Goal: Task Accomplishment & Management: Complete application form

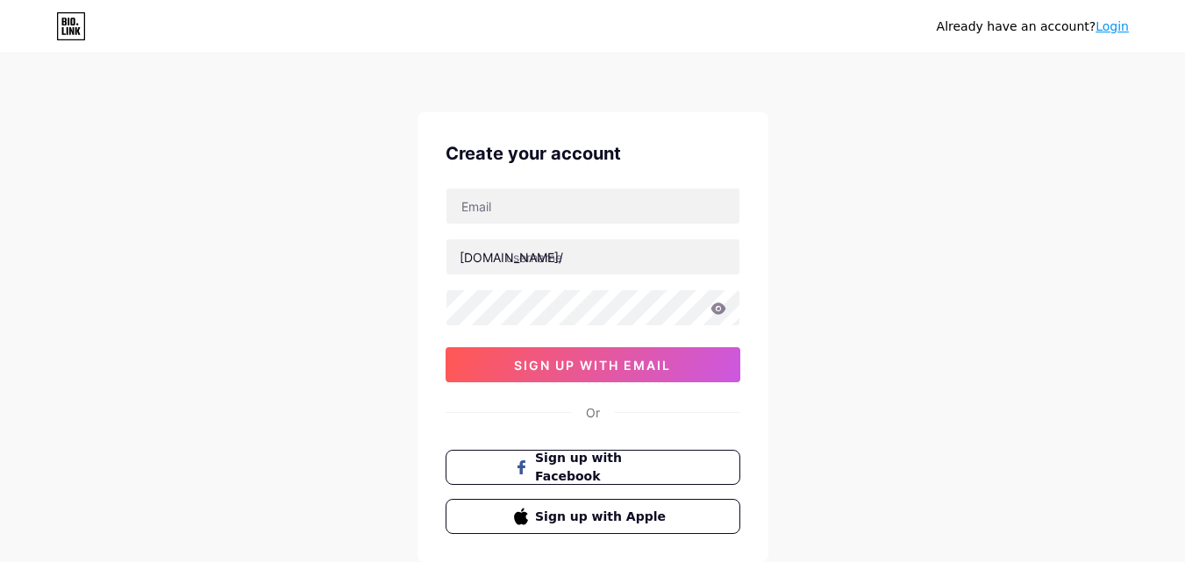
click at [559, 229] on div "[DOMAIN_NAME]/ sign up with email" at bounding box center [592, 285] width 295 height 195
click at [559, 218] on input "text" at bounding box center [592, 206] width 293 height 35
type input "[EMAIL_ADDRESS][DOMAIN_NAME]"
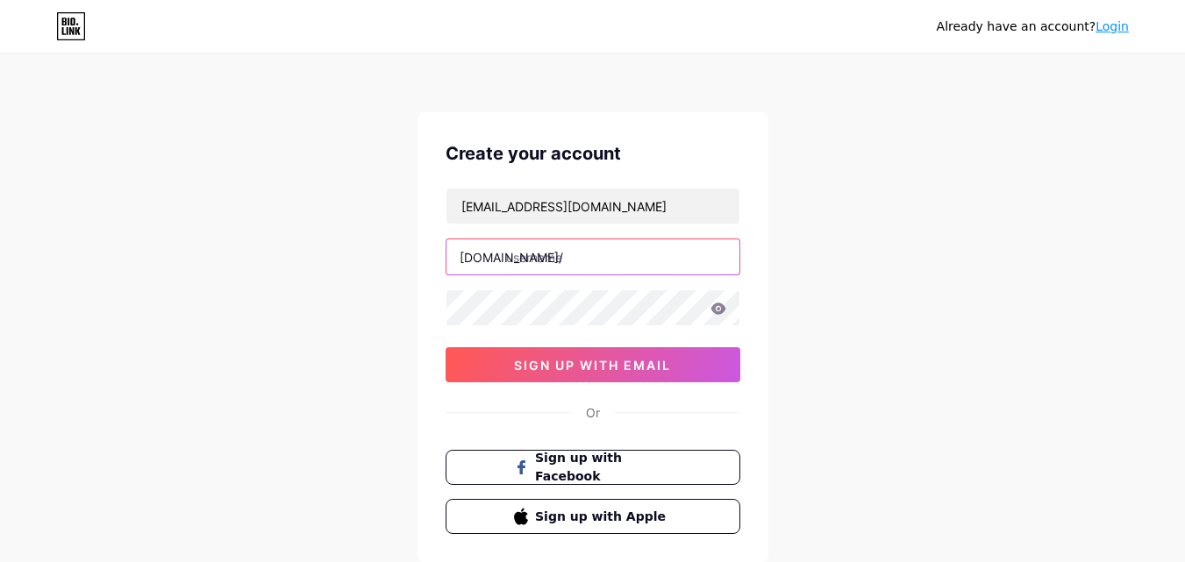
click at [576, 254] on input "text" at bounding box center [592, 256] width 293 height 35
type input "kajalmathur"
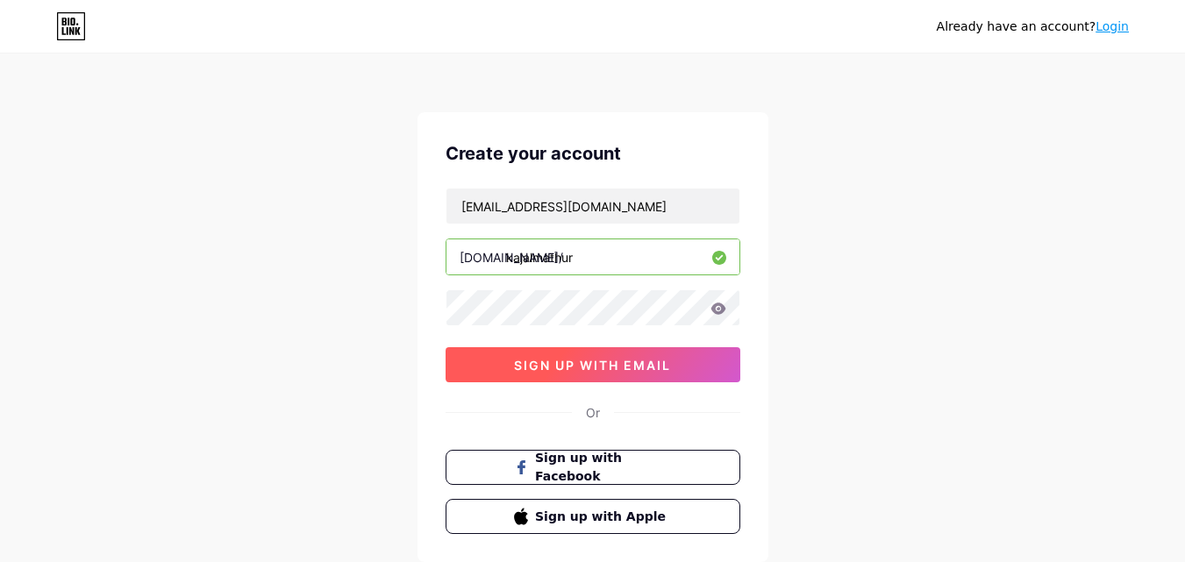
click at [528, 369] on span "sign up with email" at bounding box center [592, 365] width 157 height 15
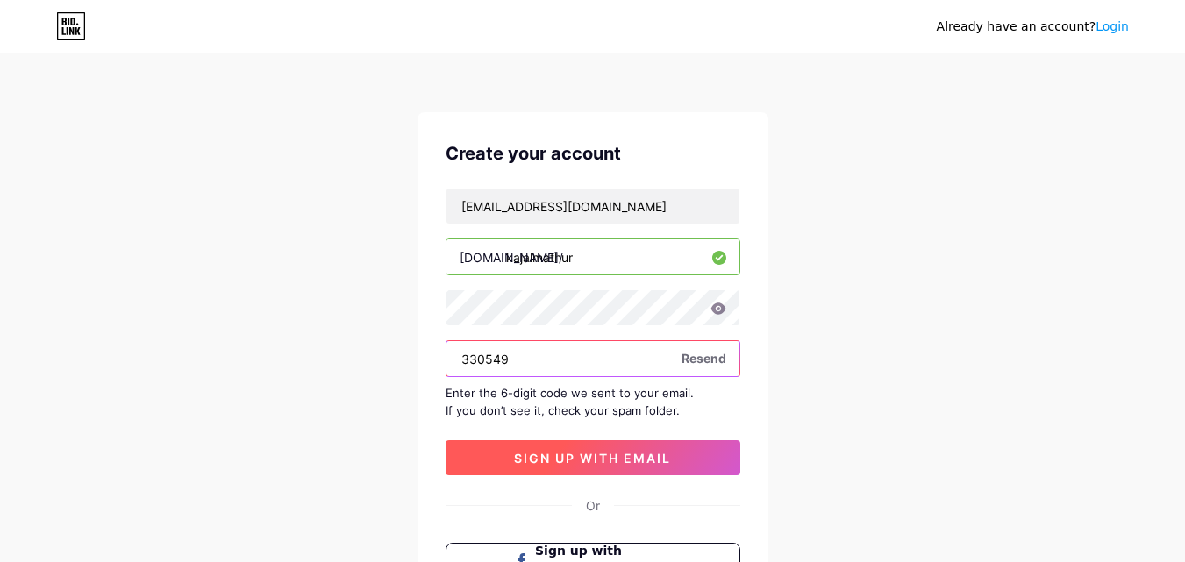
type input "330549"
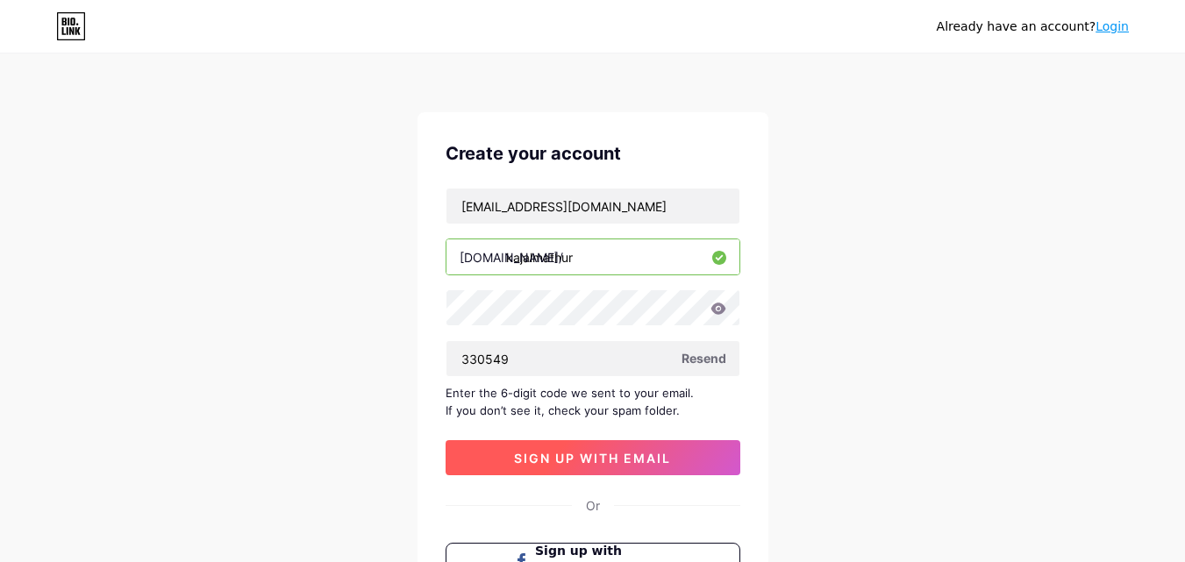
click at [569, 444] on button "sign up with email" at bounding box center [592, 457] width 295 height 35
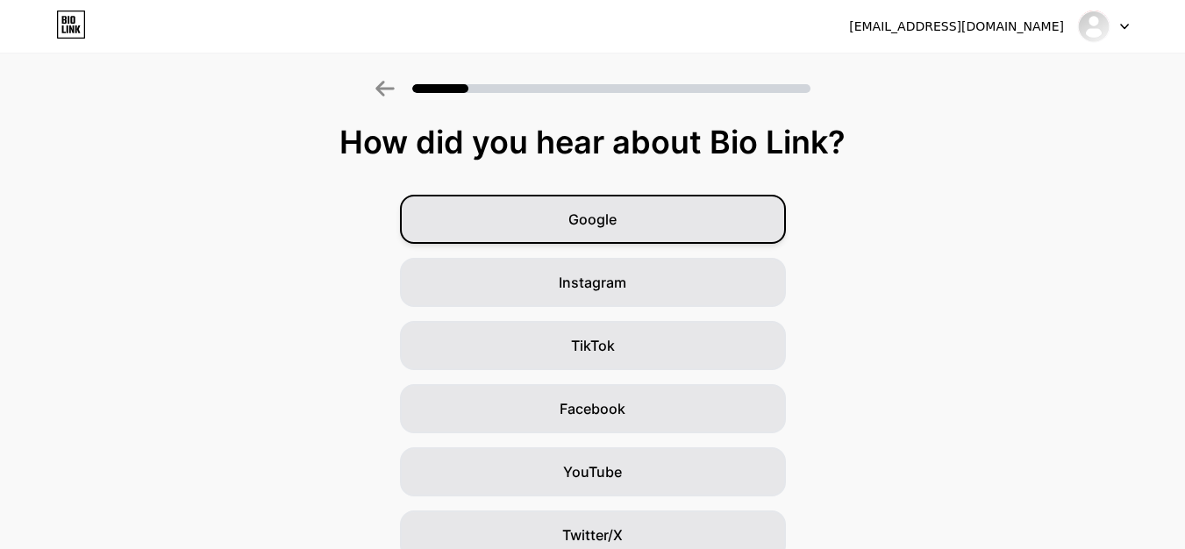
click at [728, 228] on div "Google" at bounding box center [593, 219] width 386 height 49
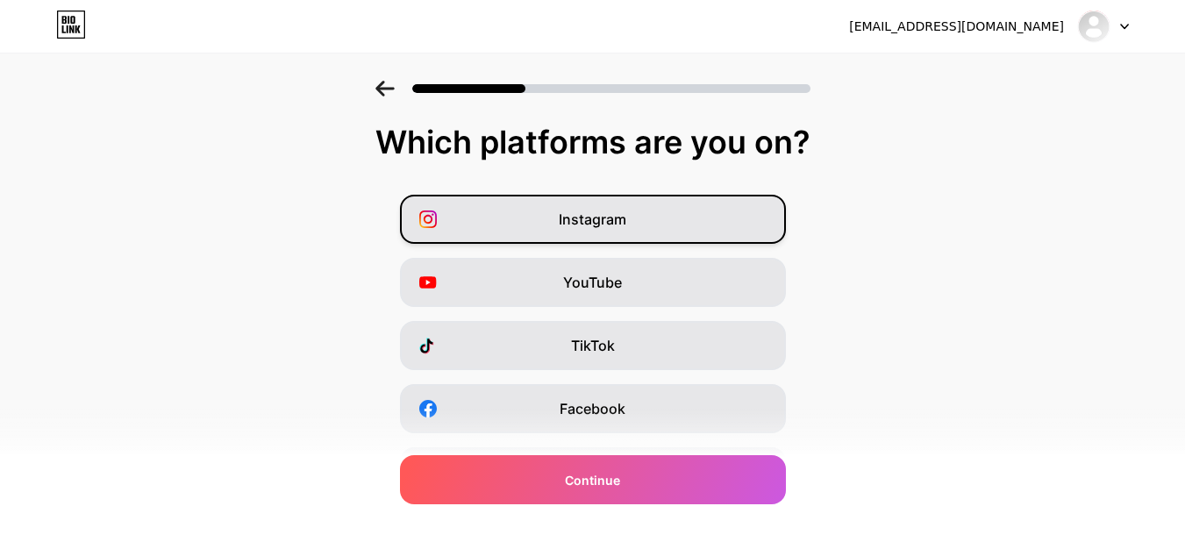
click at [651, 230] on div "Instagram" at bounding box center [593, 219] width 386 height 49
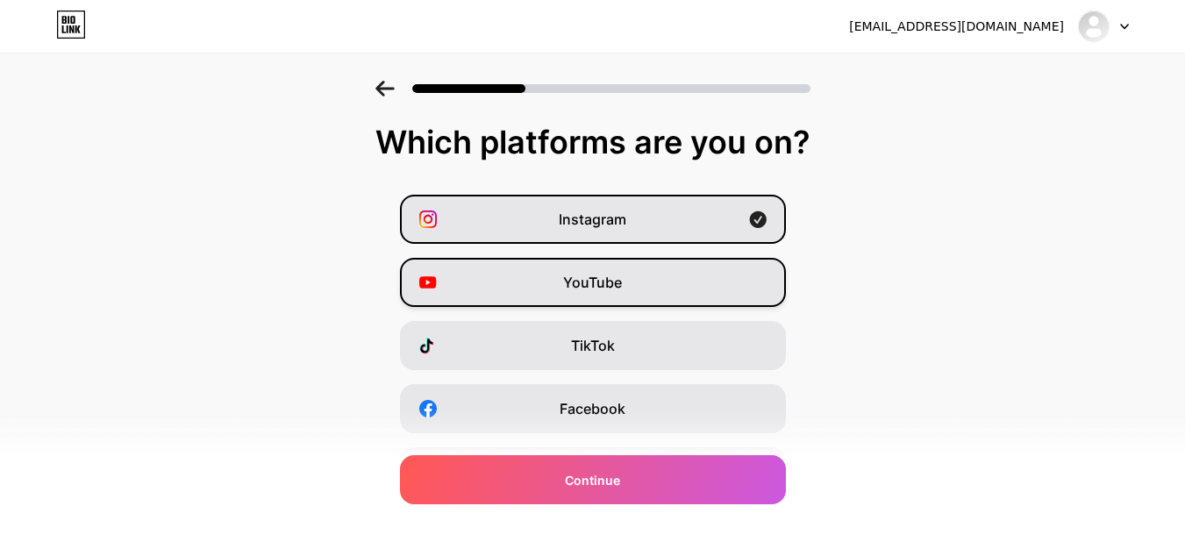
click at [622, 284] on span "YouTube" at bounding box center [592, 282] width 59 height 21
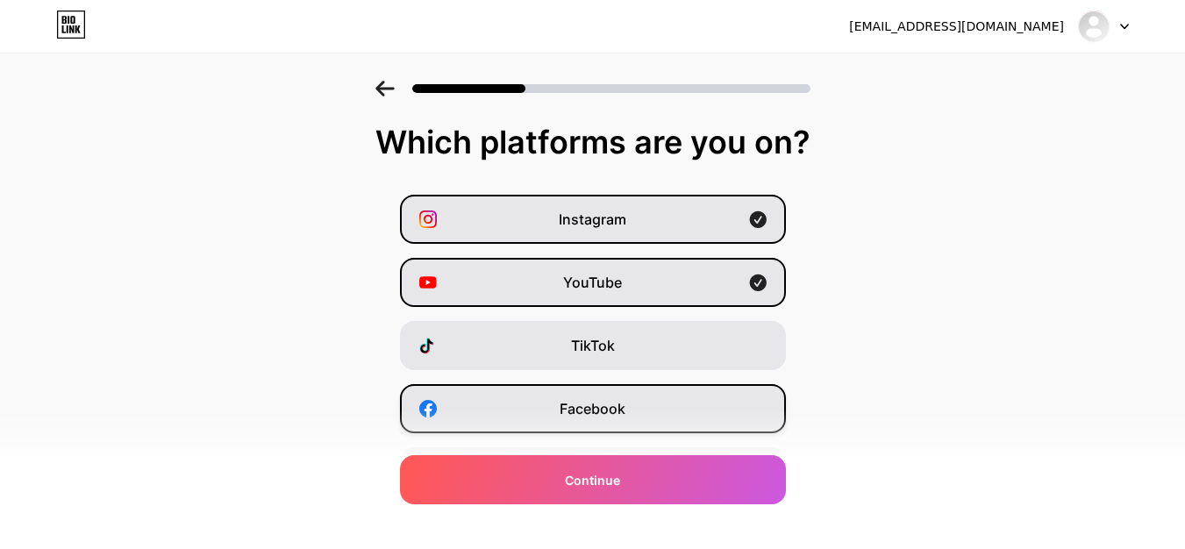
click at [601, 396] on div "Facebook" at bounding box center [593, 408] width 386 height 49
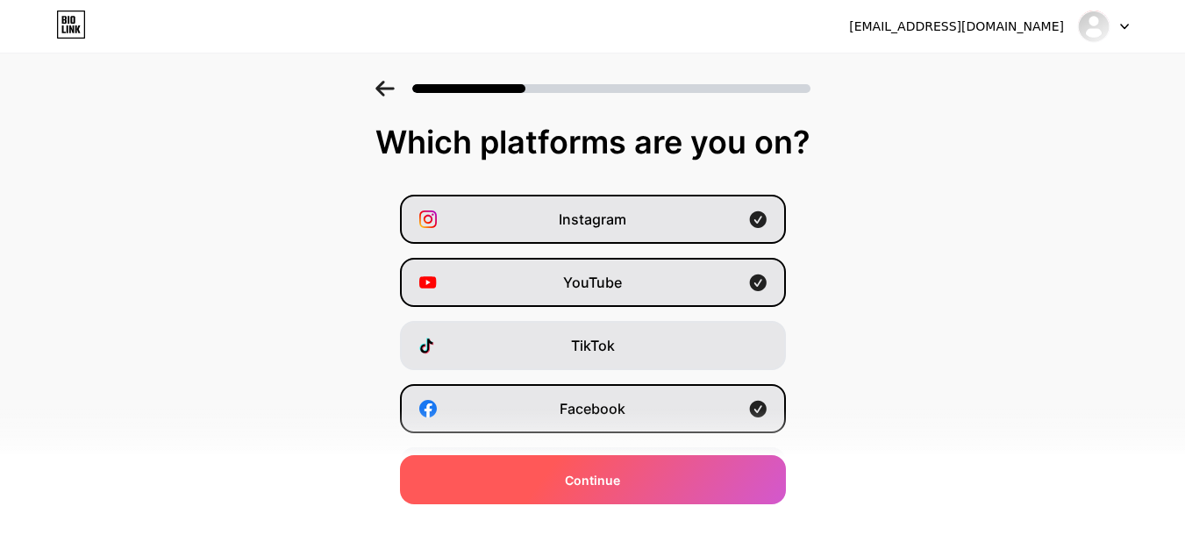
click at [714, 459] on div "Continue" at bounding box center [593, 479] width 386 height 49
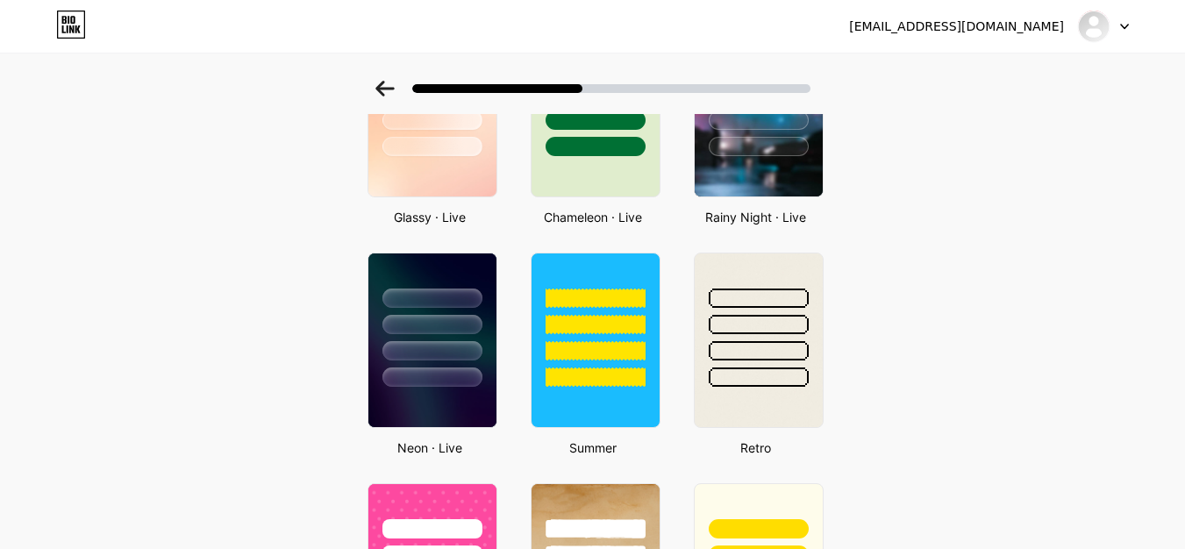
scroll to position [160, 0]
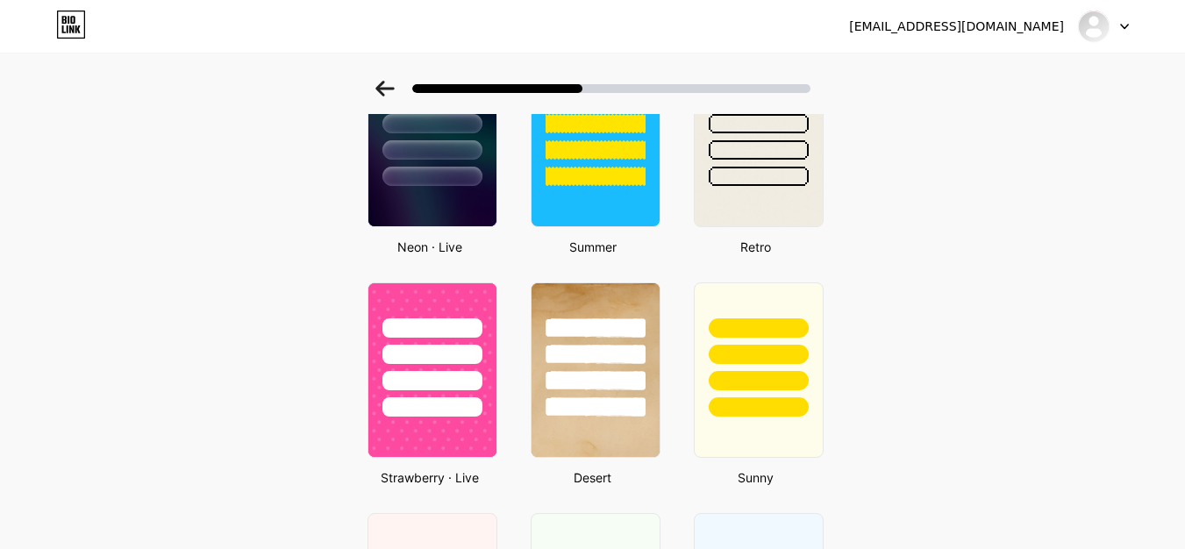
scroll to position [838, 0]
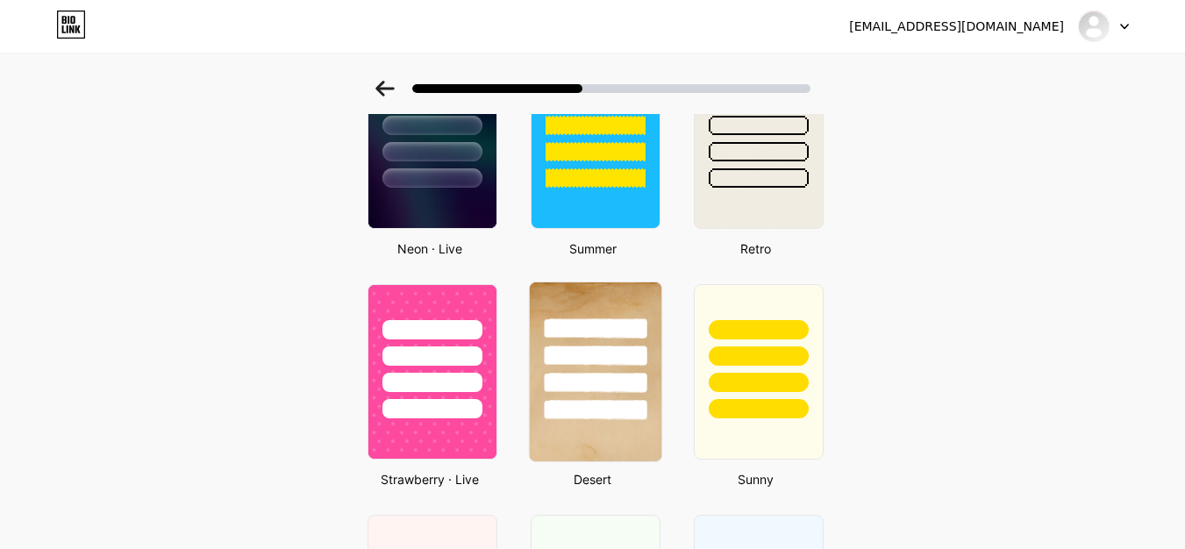
click at [598, 370] on div at bounding box center [595, 351] width 132 height 138
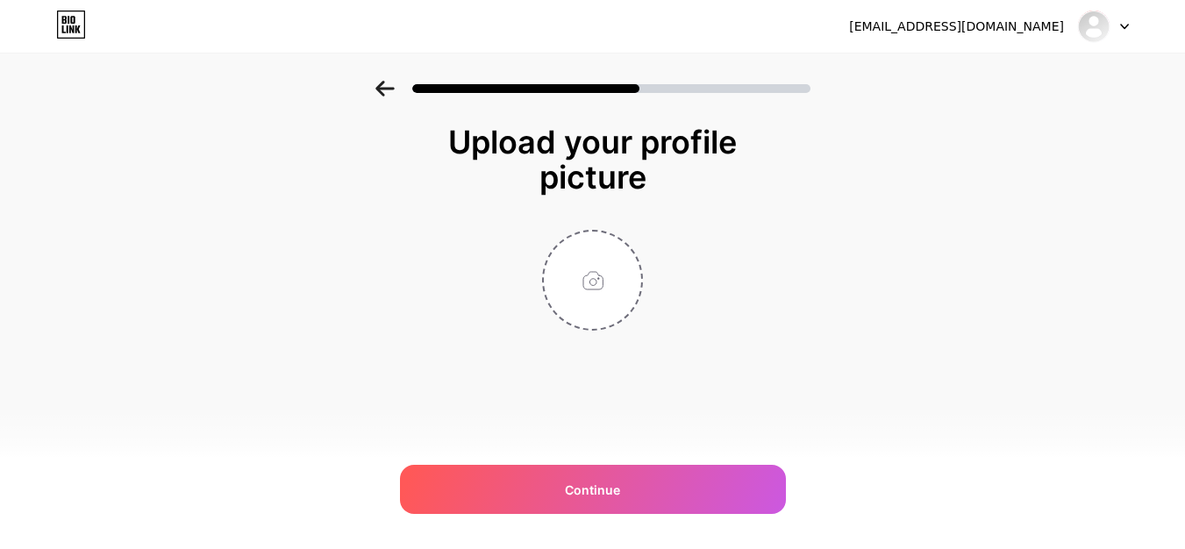
scroll to position [0, 0]
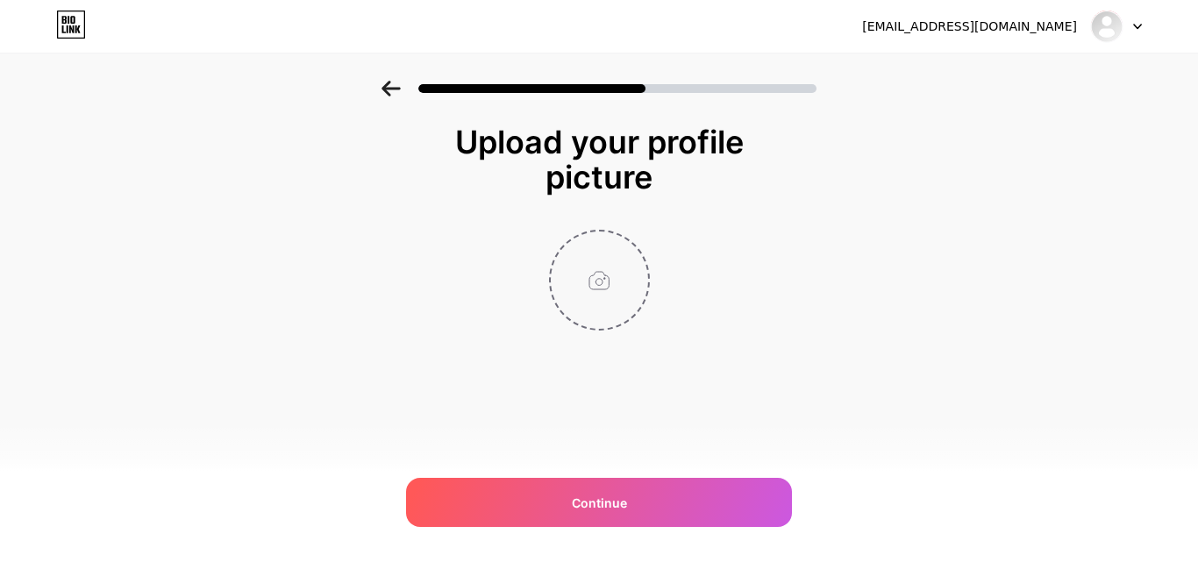
click at [609, 258] on input "file" at bounding box center [599, 279] width 97 height 97
type input "C:\fakepath\UDMIDEAS LOGO.png"
click at [637, 245] on icon at bounding box center [639, 242] width 6 height 6
click at [602, 289] on input "file" at bounding box center [599, 279] width 97 height 97
type input "C:\fakepath\WhatsApp Image [DATE] 7.06.21 PM.jpeg"
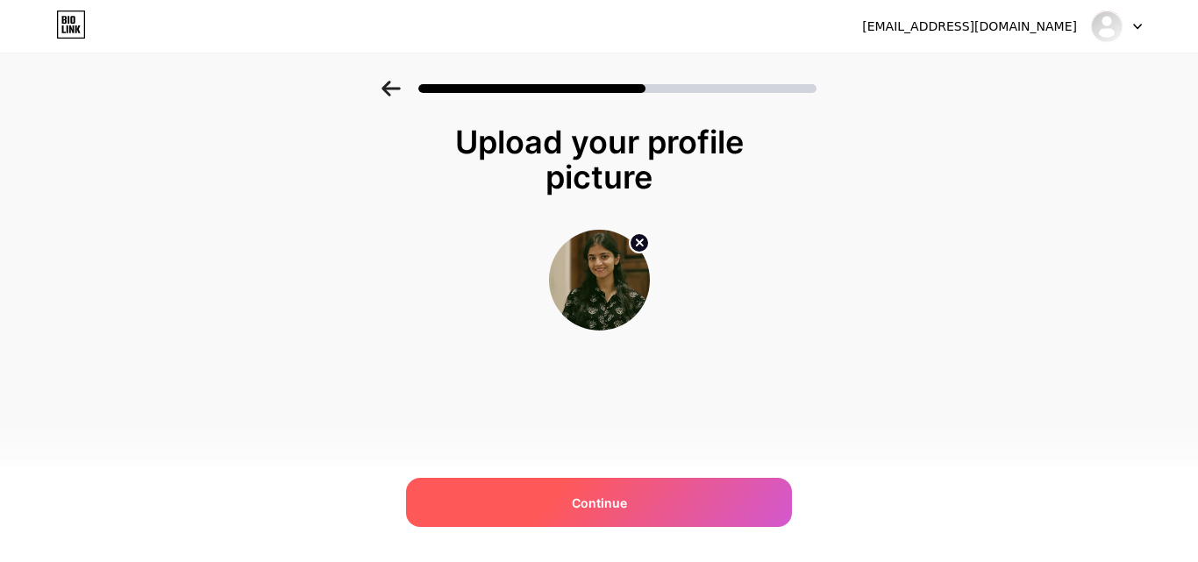
click at [598, 504] on span "Continue" at bounding box center [599, 503] width 55 height 18
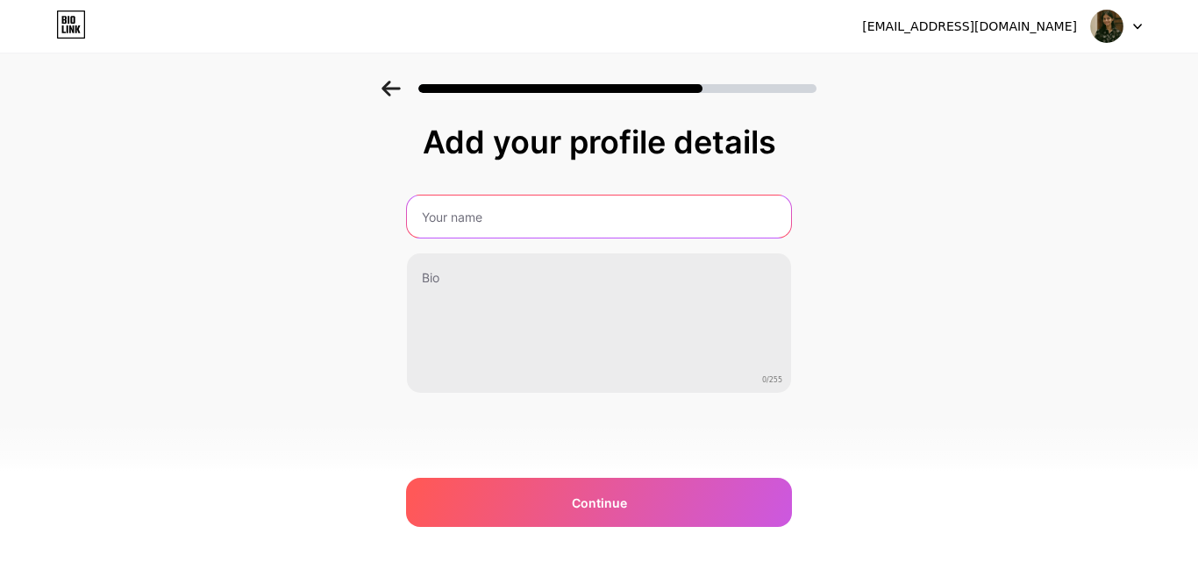
click at [593, 217] on input "text" at bounding box center [599, 217] width 384 height 42
type input "[PERSON_NAME]"
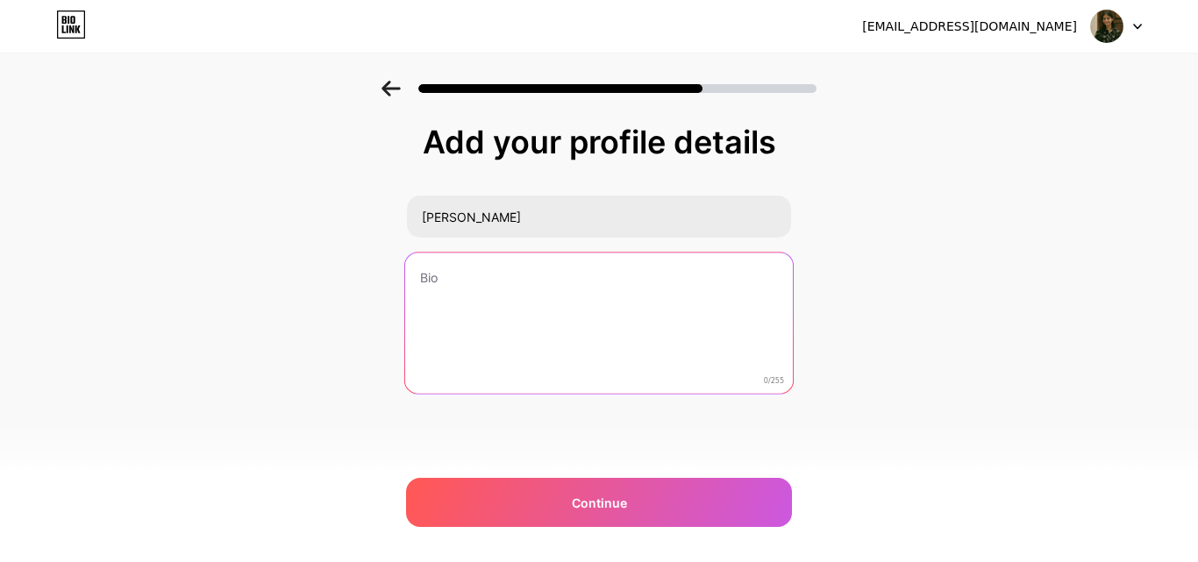
click at [518, 281] on textarea at bounding box center [599, 324] width 388 height 143
paste textarea "Hi, I’m [PERSON_NAME] – Co-Founder of UDMIDEAS Digital Marketing Institute, [PE…"
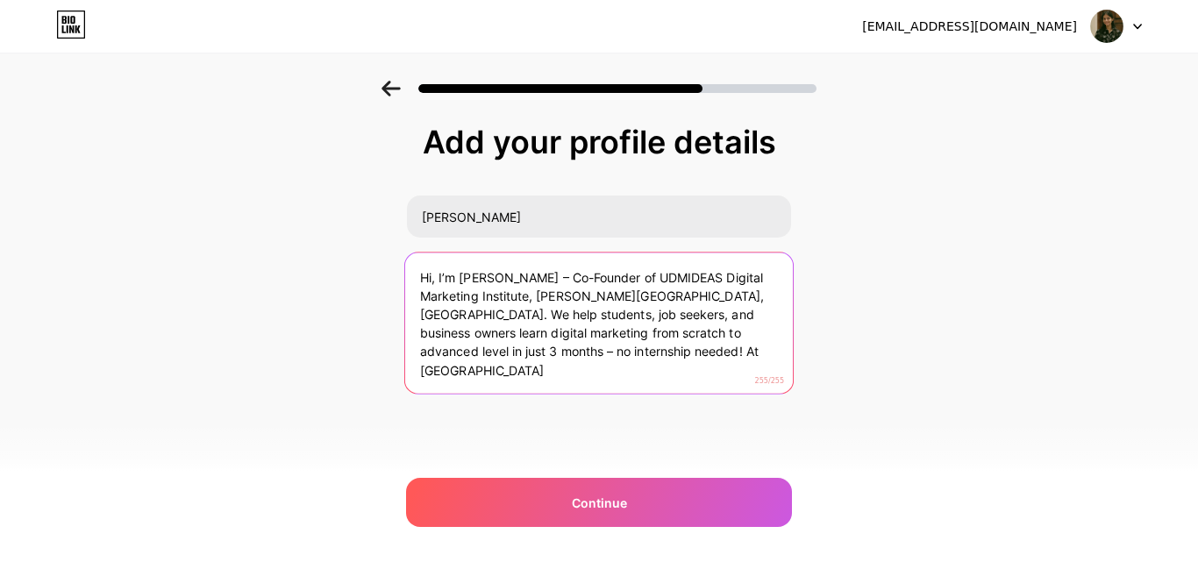
drag, startPoint x: 528, startPoint y: 298, endPoint x: 666, endPoint y: 295, distance: 137.7
click at [666, 295] on textarea "Hi, I’m [PERSON_NAME] – Co-Founder of UDMIDEAS Digital Marketing Institute, [PE…" at bounding box center [599, 324] width 388 height 143
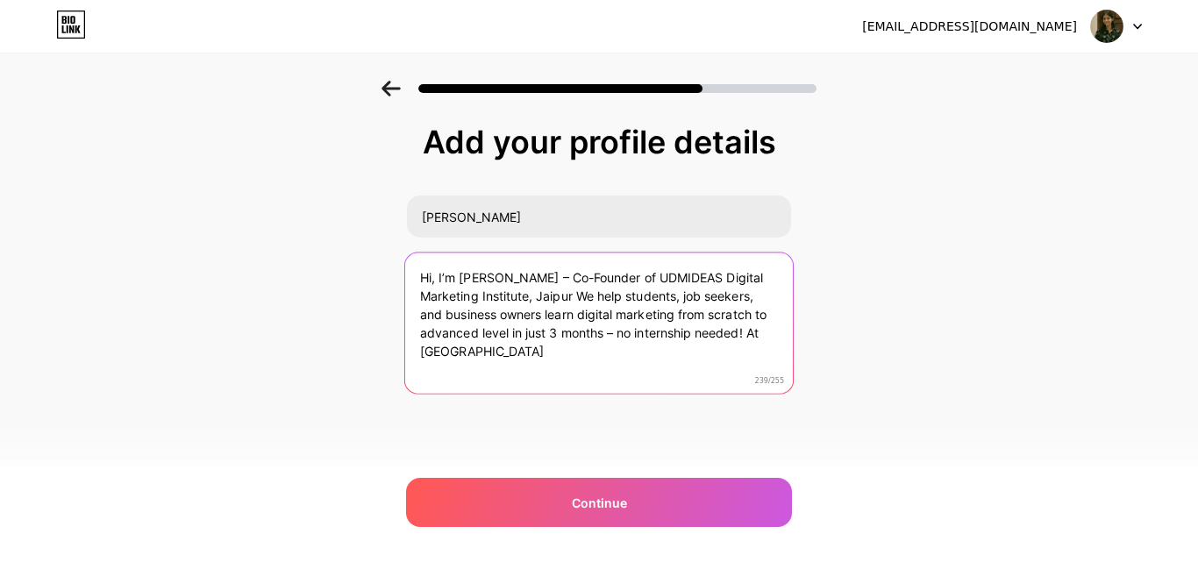
click at [541, 283] on textarea "Hi, I’m [PERSON_NAME] – Co-Founder of UDMIDEAS Digital Marketing Institute, Jai…" at bounding box center [599, 324] width 388 height 143
click at [573, 300] on textarea "Hi, I’m [PERSON_NAME], Co-Founder of UDMIDEAS Digital Marketing Institute, Jaip…" at bounding box center [599, 324] width 388 height 143
drag, startPoint x: 608, startPoint y: 335, endPoint x: 748, endPoint y: 337, distance: 140.3
click at [748, 337] on textarea "Hi, I’m [PERSON_NAME], Co-Founder of UDMIDEAS Digital Marketing Institute, [GEO…" at bounding box center [599, 324] width 388 height 143
paste textarea "Join us to learn SEO, SMM, PPC, Facebook Ads, You"
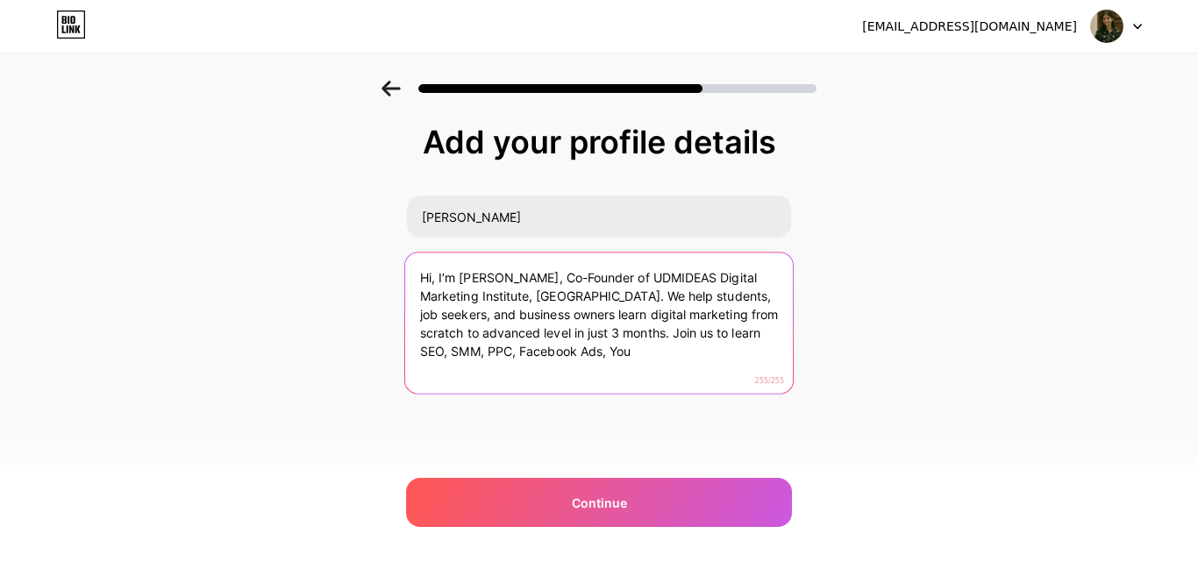
drag, startPoint x: 579, startPoint y: 295, endPoint x: 608, endPoint y: 331, distance: 46.1
click at [608, 331] on textarea "Hi, I’m [PERSON_NAME], Co-Founder of UDMIDEAS Digital Marketing Institute, [GEO…" at bounding box center [599, 324] width 388 height 143
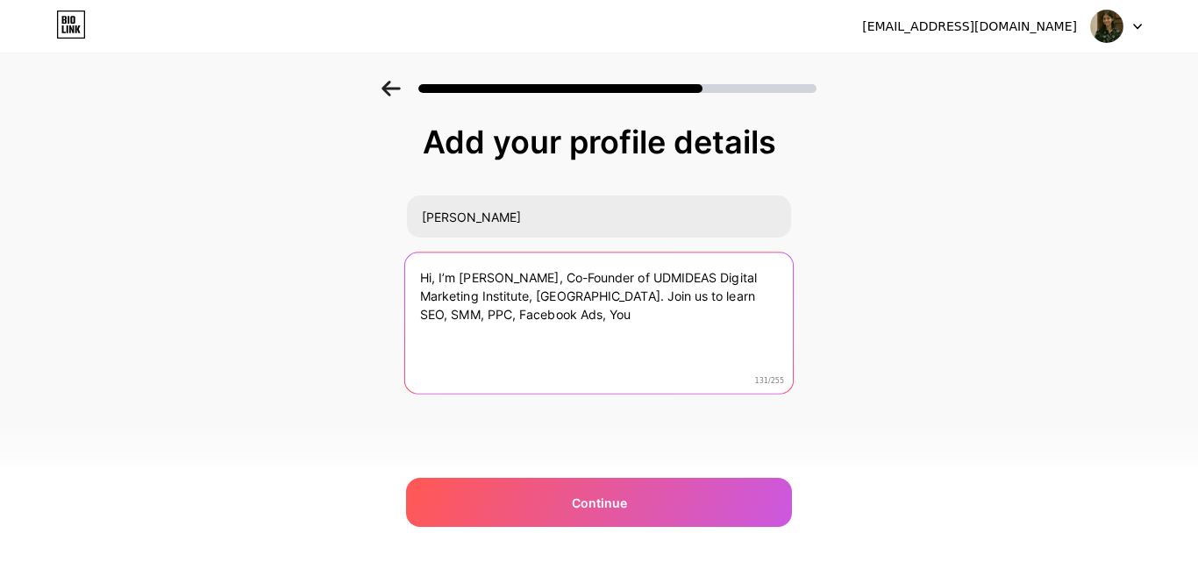
drag, startPoint x: 583, startPoint y: 300, endPoint x: 594, endPoint y: 314, distance: 18.1
click at [594, 314] on textarea "Hi, I’m [PERSON_NAME], Co-Founder of UDMIDEAS Digital Marketing Institute, [GEO…" at bounding box center [599, 324] width 388 height 143
paste textarea "Join us to learn SEO, SMM, PPC, Facebook Ads, YouTube Marketing, Google Ads, Af…"
click at [607, 303] on textarea "Hi, I’m [PERSON_NAME], Co-Founder of UDMIDEAS Digital Marketing Institute, [GEO…" at bounding box center [599, 324] width 388 height 143
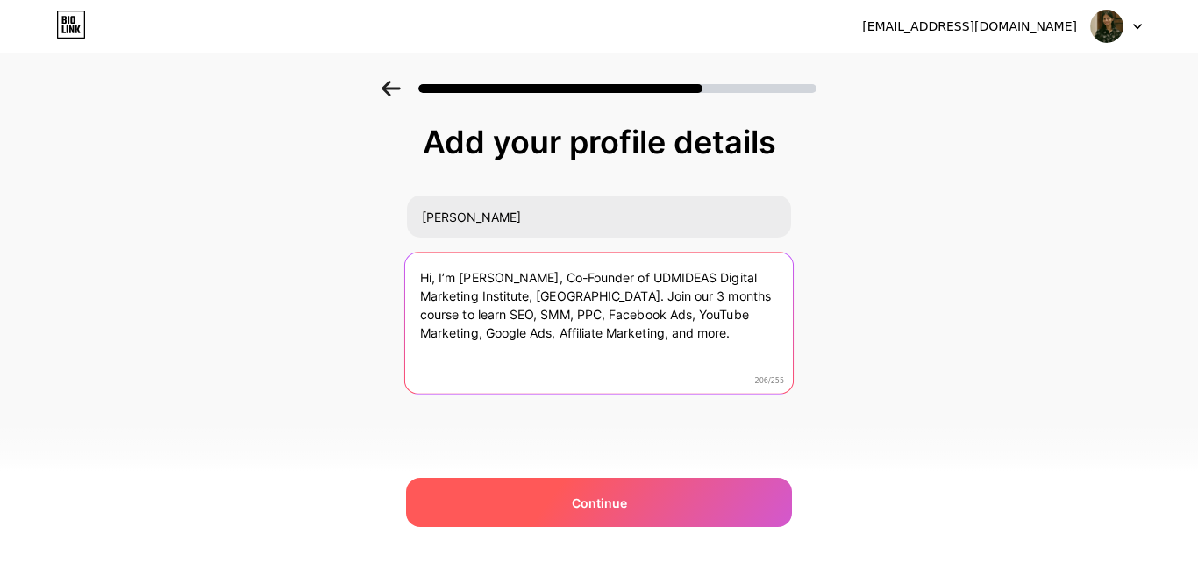
type textarea "Hi, I’m [PERSON_NAME], Co-Founder of UDMIDEAS Digital Marketing Institute, [GEO…"
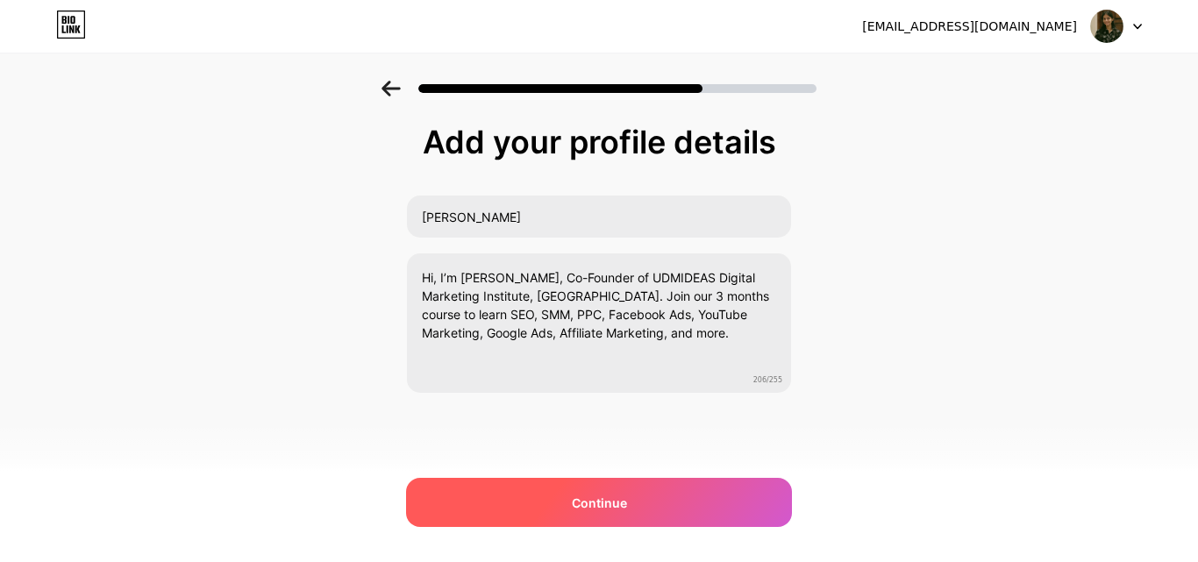
click at [544, 514] on div "Continue" at bounding box center [599, 502] width 386 height 49
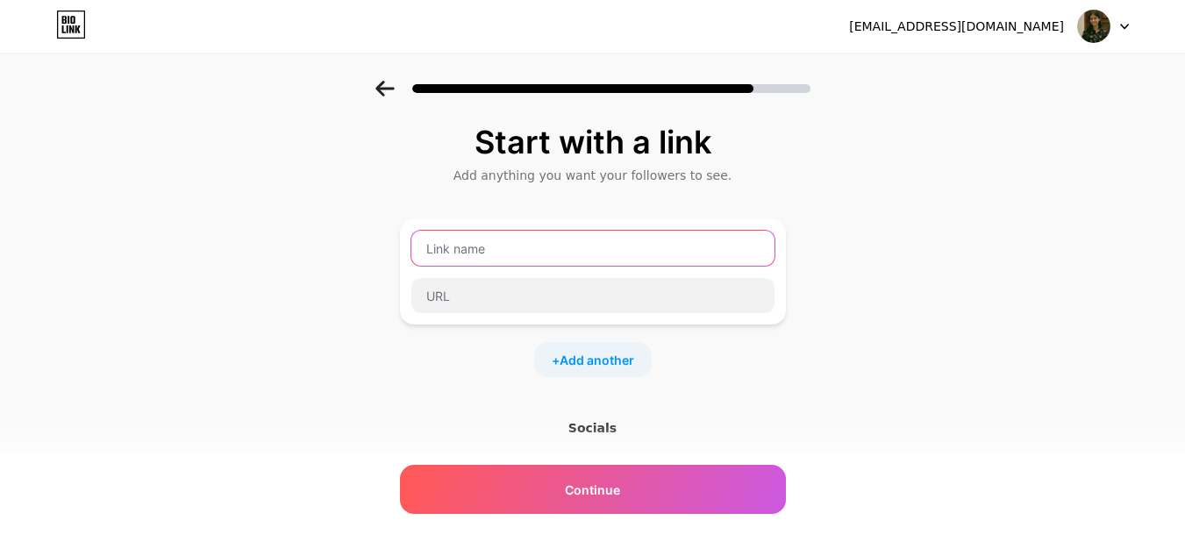
click at [475, 255] on input "text" at bounding box center [592, 248] width 363 height 35
click at [433, 250] on input "Digital Marketing Institute Jaipur" at bounding box center [592, 248] width 363 height 35
click at [615, 253] on input "Best Digital Marketing Institute Jaipur" at bounding box center [592, 248] width 363 height 35
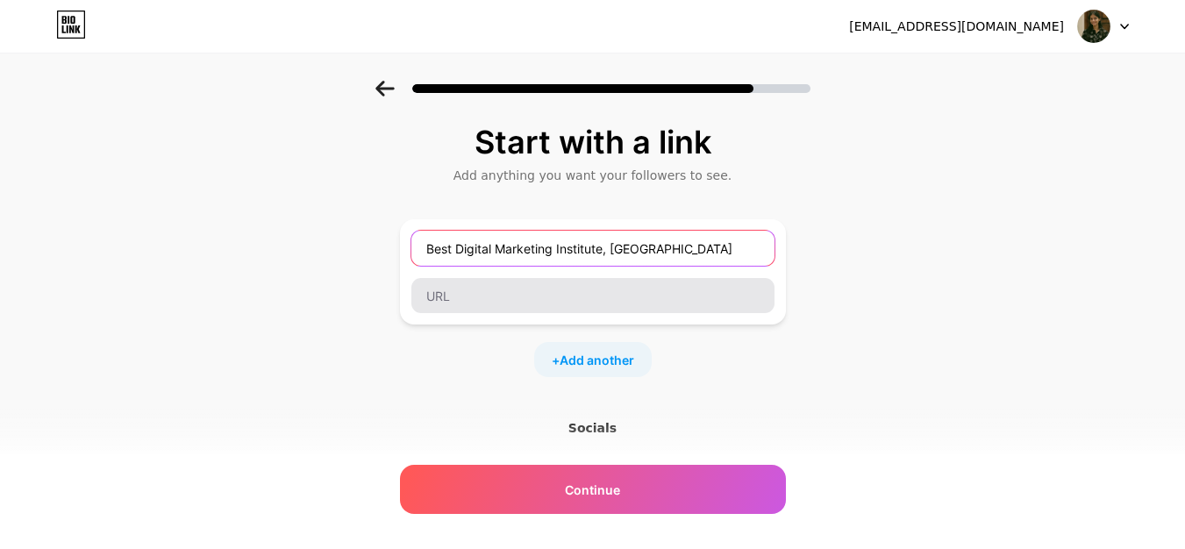
type input "Best Digital Marketing Institute, [GEOGRAPHIC_DATA]"
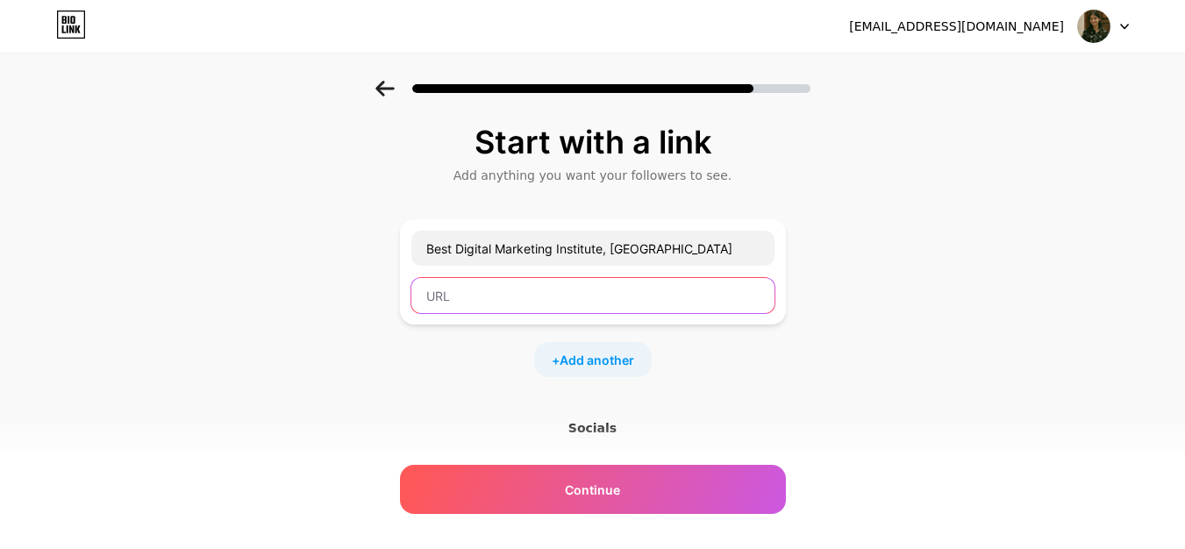
click at [594, 298] on input "text" at bounding box center [592, 295] width 363 height 35
paste input "[URL][DOMAIN_NAME]"
type input "[URL][DOMAIN_NAME]"
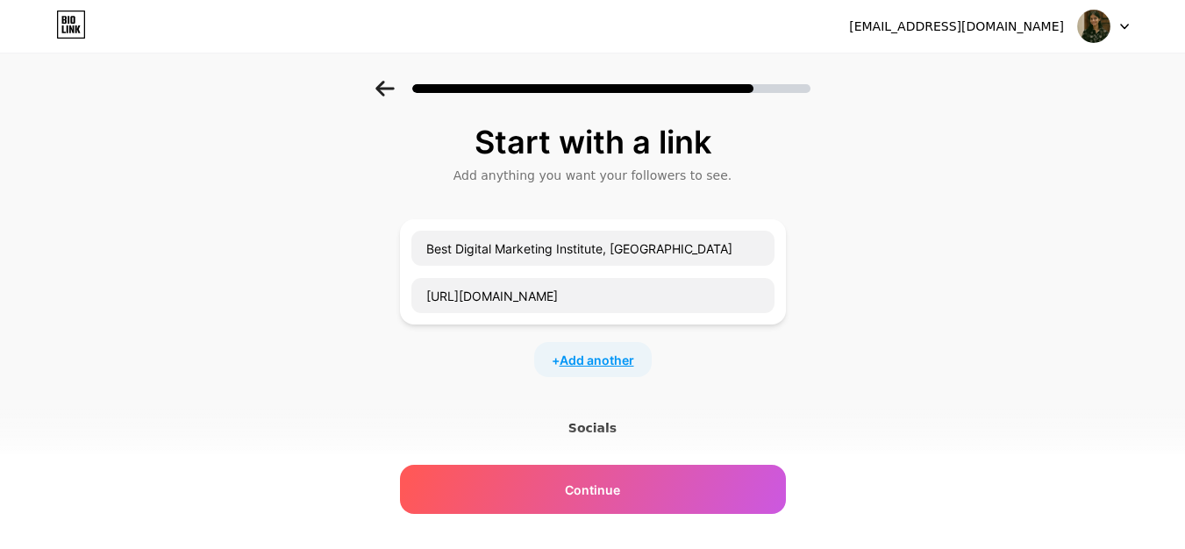
scroll to position [0, 0]
click at [589, 359] on span "Add another" at bounding box center [596, 360] width 75 height 18
click at [514, 415] on input "text" at bounding box center [592, 418] width 363 height 35
paste input "[URL][DOMAIN_NAME]"
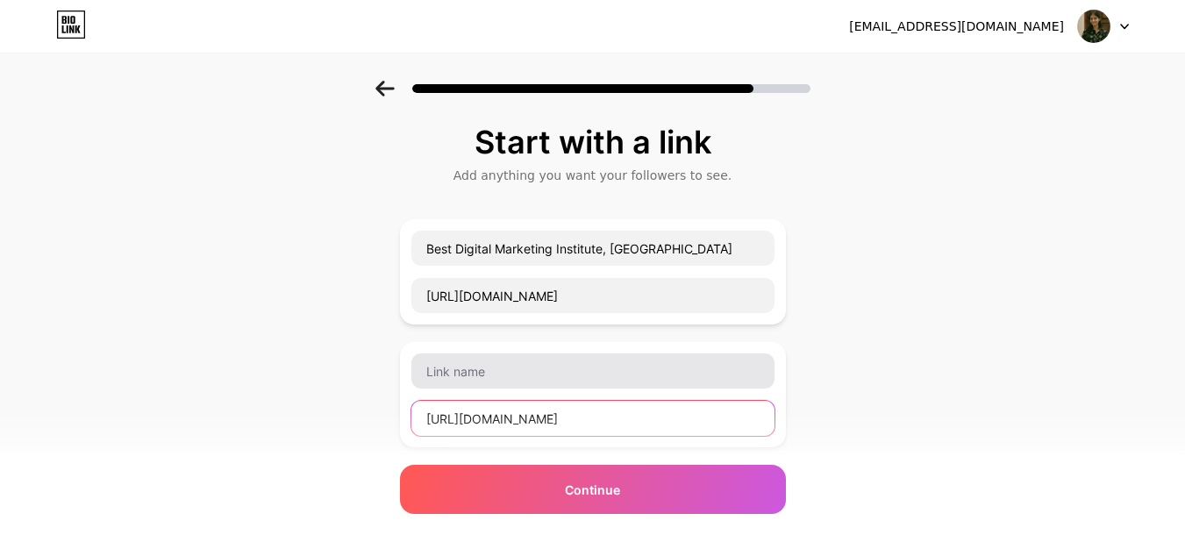
type input "[URL][DOMAIN_NAME]"
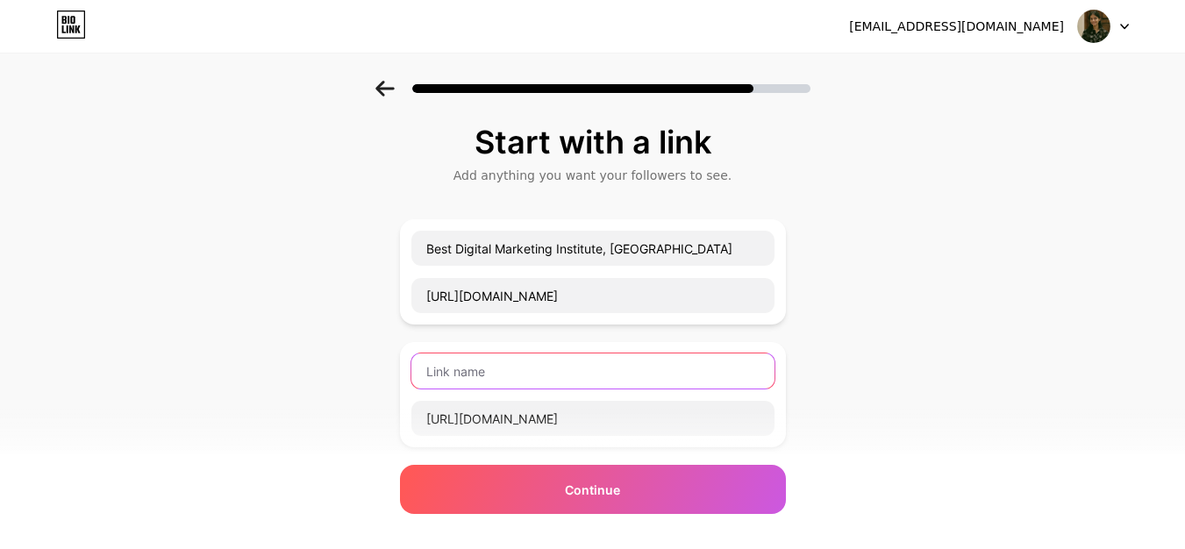
scroll to position [0, 0]
click at [487, 379] on input "text" at bounding box center [592, 370] width 363 height 35
type input "B"
click at [431, 372] on input "Pro Digital Marketing Course" at bounding box center [592, 370] width 363 height 35
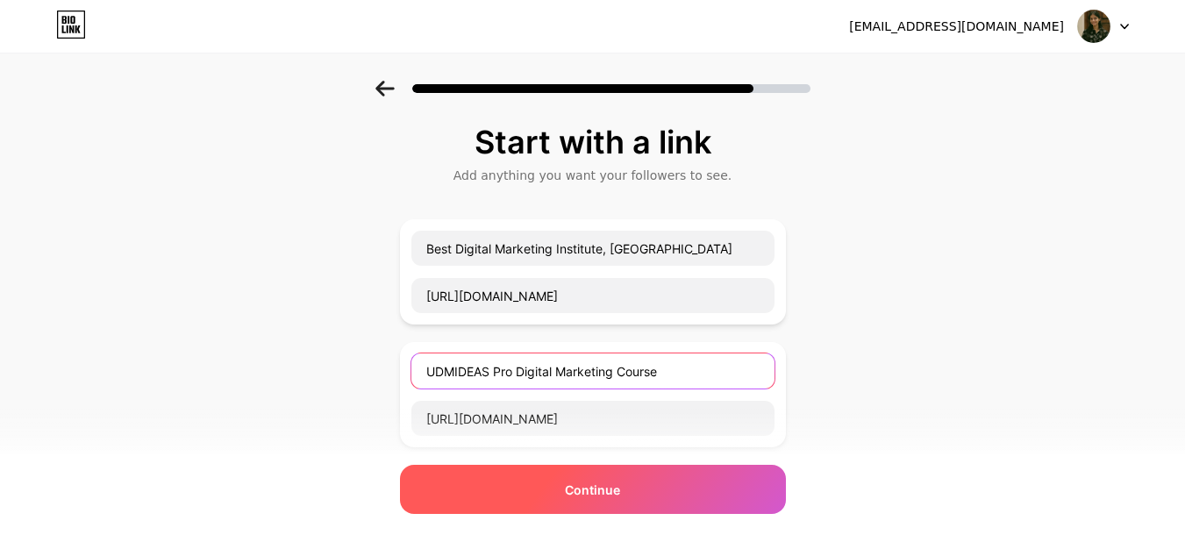
type input "UDMIDEAS Pro Digital Marketing Course"
click at [570, 493] on div "Continue" at bounding box center [593, 489] width 386 height 49
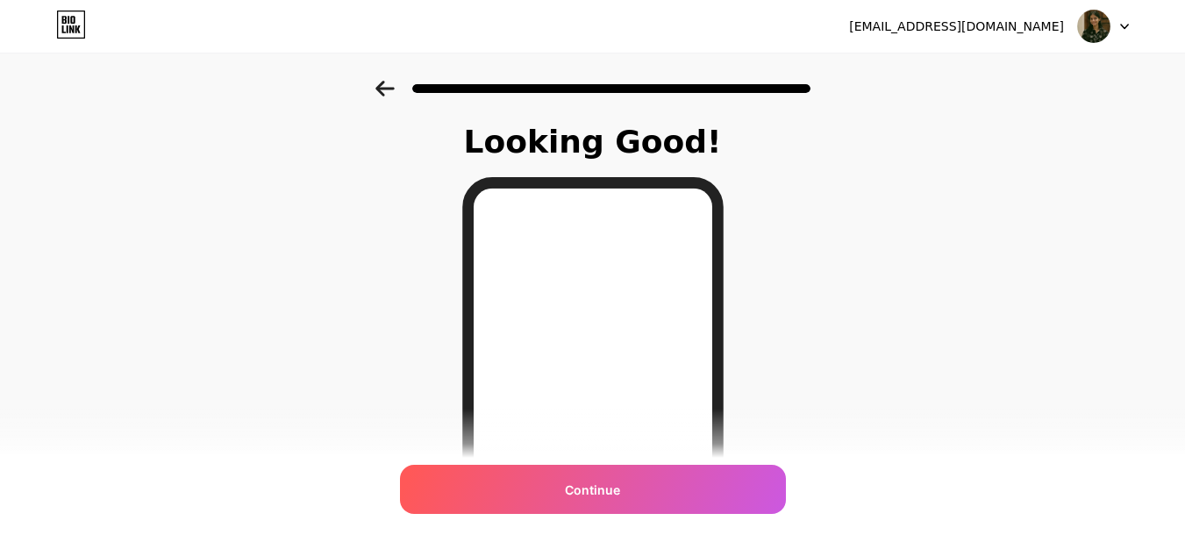
click at [944, 292] on div "Looking Good! Continue" at bounding box center [592, 446] width 1185 height 730
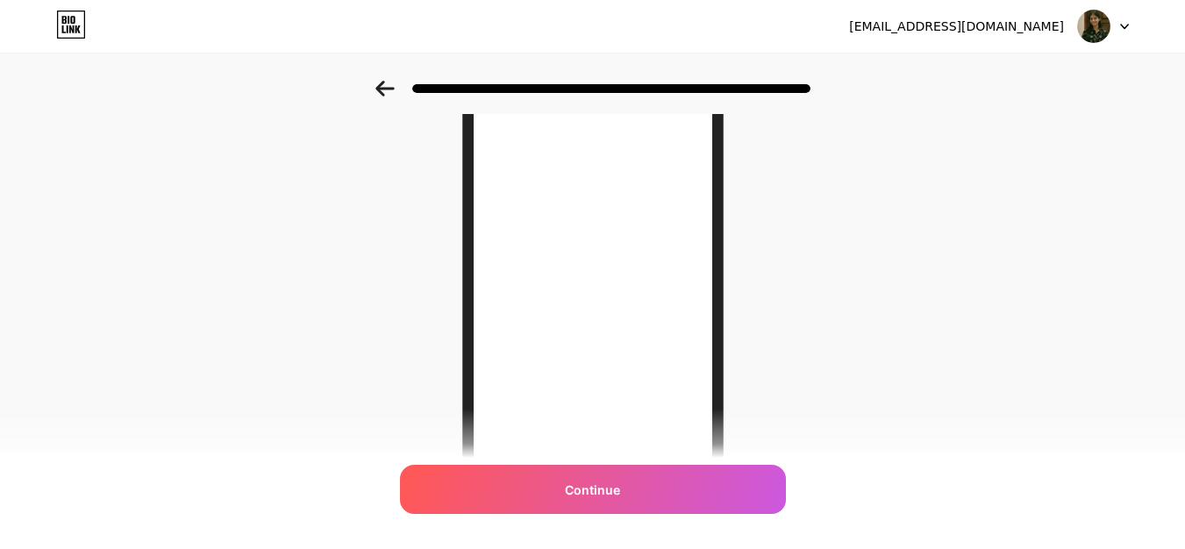
scroll to position [332, 0]
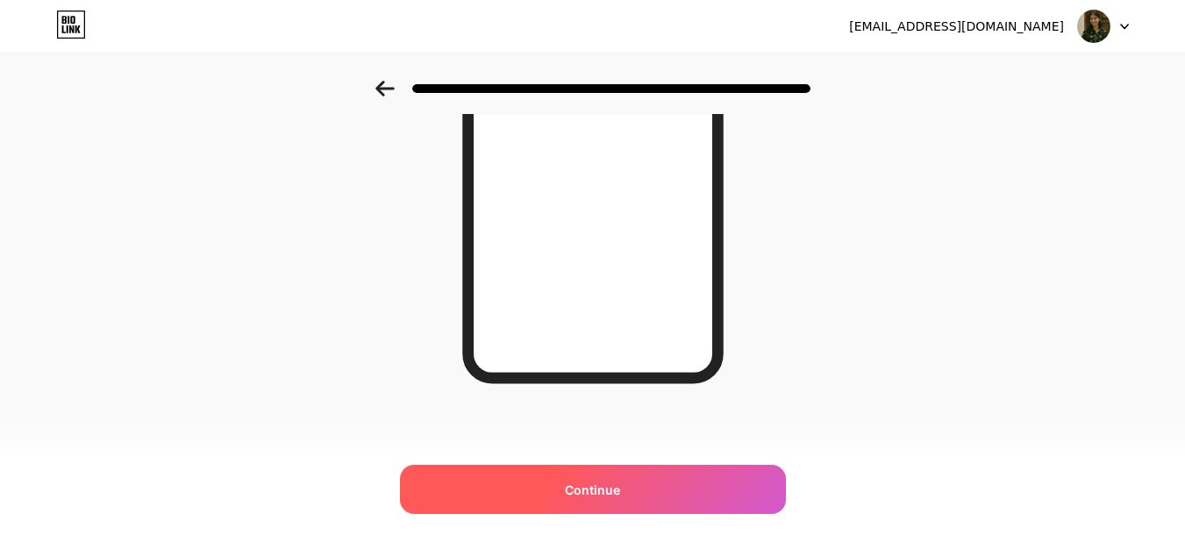
click at [600, 489] on span "Continue" at bounding box center [592, 490] width 55 height 18
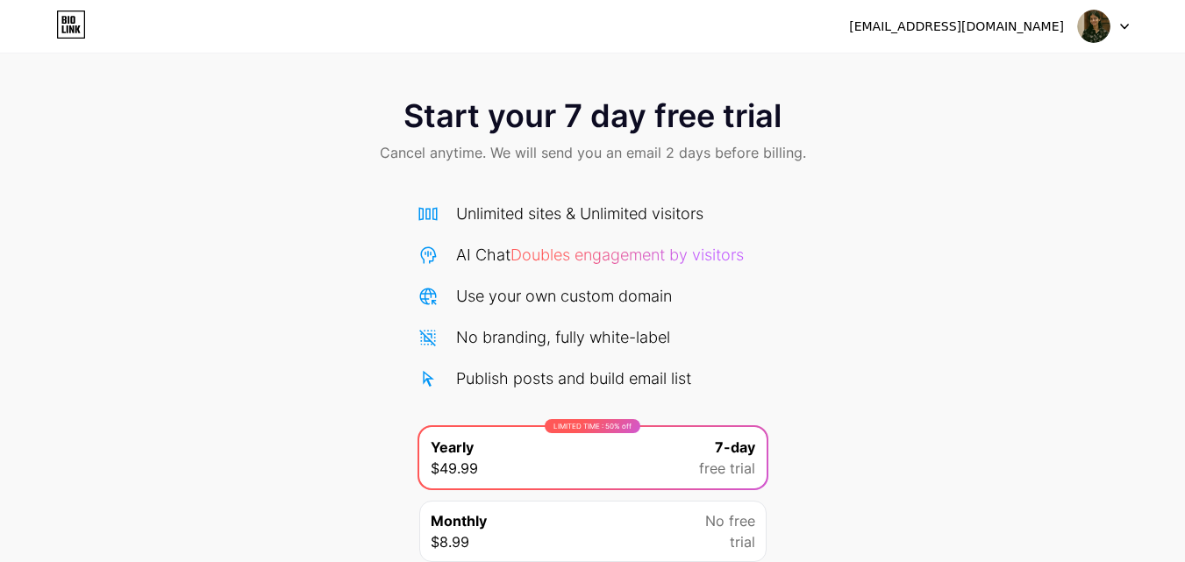
click at [844, 334] on div "Start your 7 day free trial Cancel anytime. We will send you an email 2 days be…" at bounding box center [592, 358] width 1185 height 555
click at [1114, 31] on div at bounding box center [1103, 27] width 51 height 32
click at [65, 32] on icon at bounding box center [64, 29] width 4 height 8
click at [61, 18] on icon at bounding box center [71, 25] width 30 height 28
